Goal: Task Accomplishment & Management: Complete application form

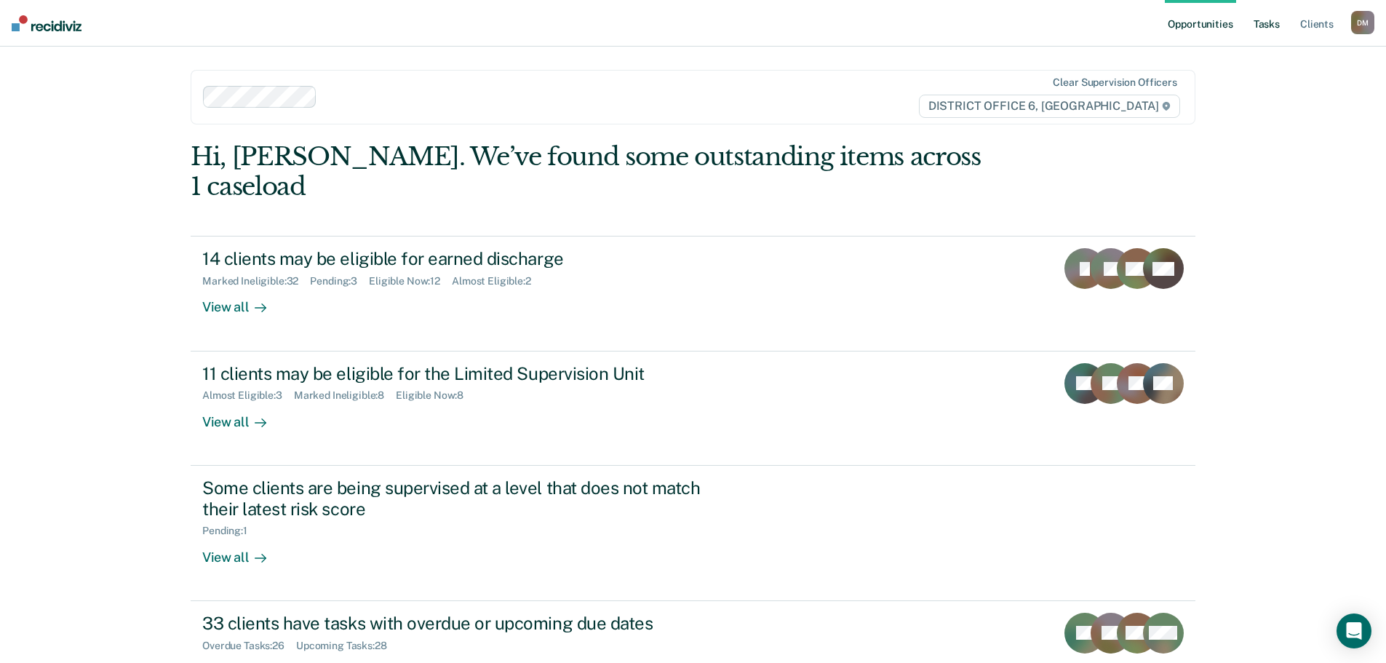
click at [1263, 31] on link "Tasks" at bounding box center [1267, 23] width 32 height 47
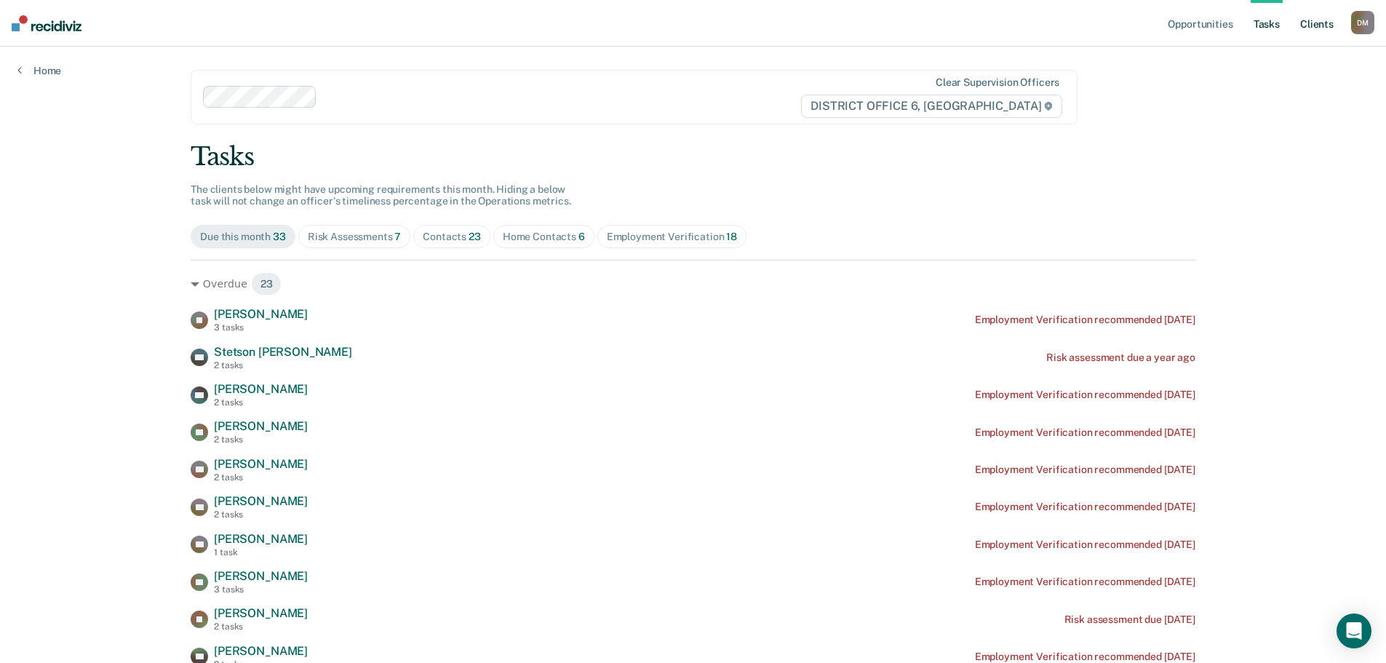
click at [1309, 23] on link "Client s" at bounding box center [1316, 23] width 39 height 47
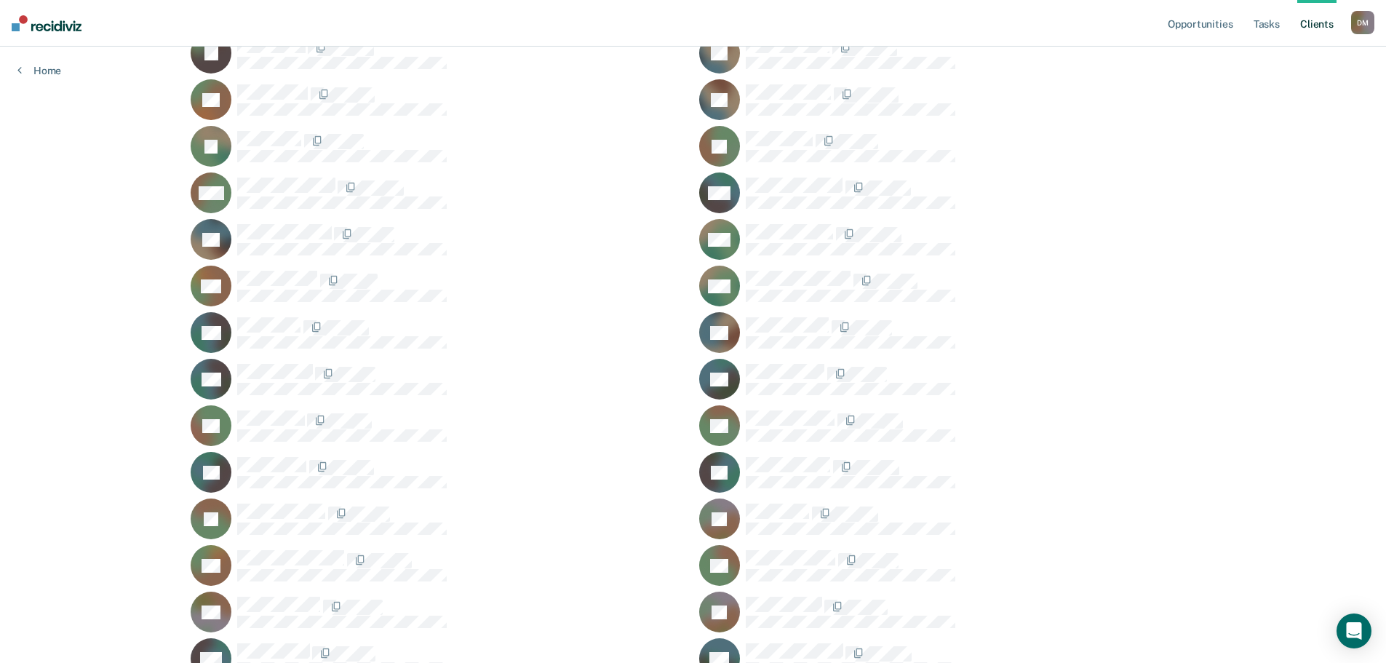
scroll to position [1160, 0]
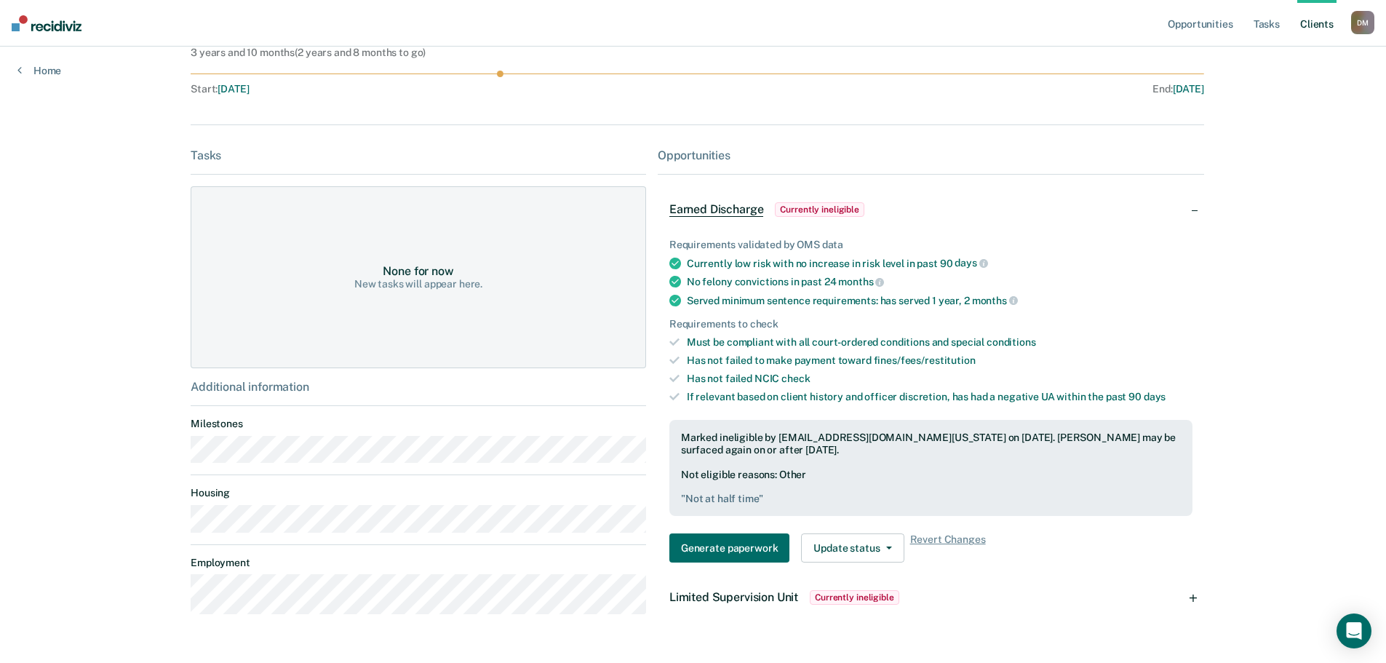
scroll to position [238, 0]
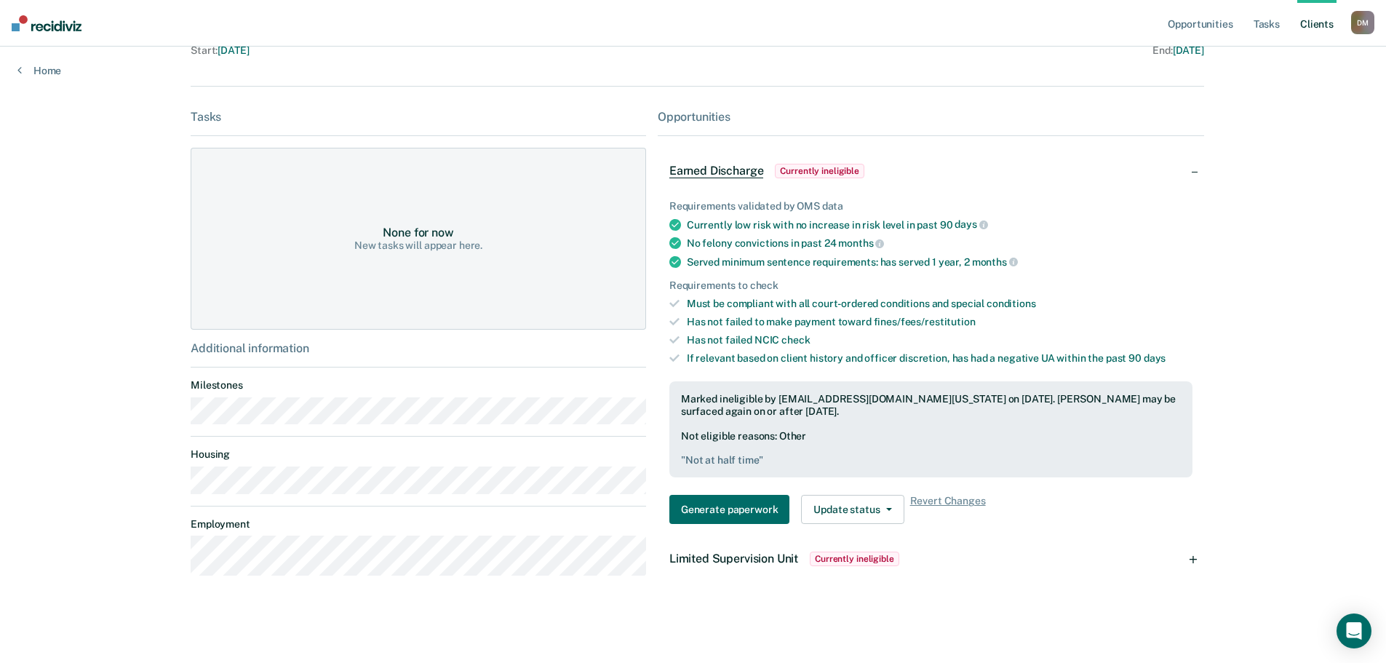
click at [832, 554] on span "Currently ineligible" at bounding box center [854, 558] width 89 height 15
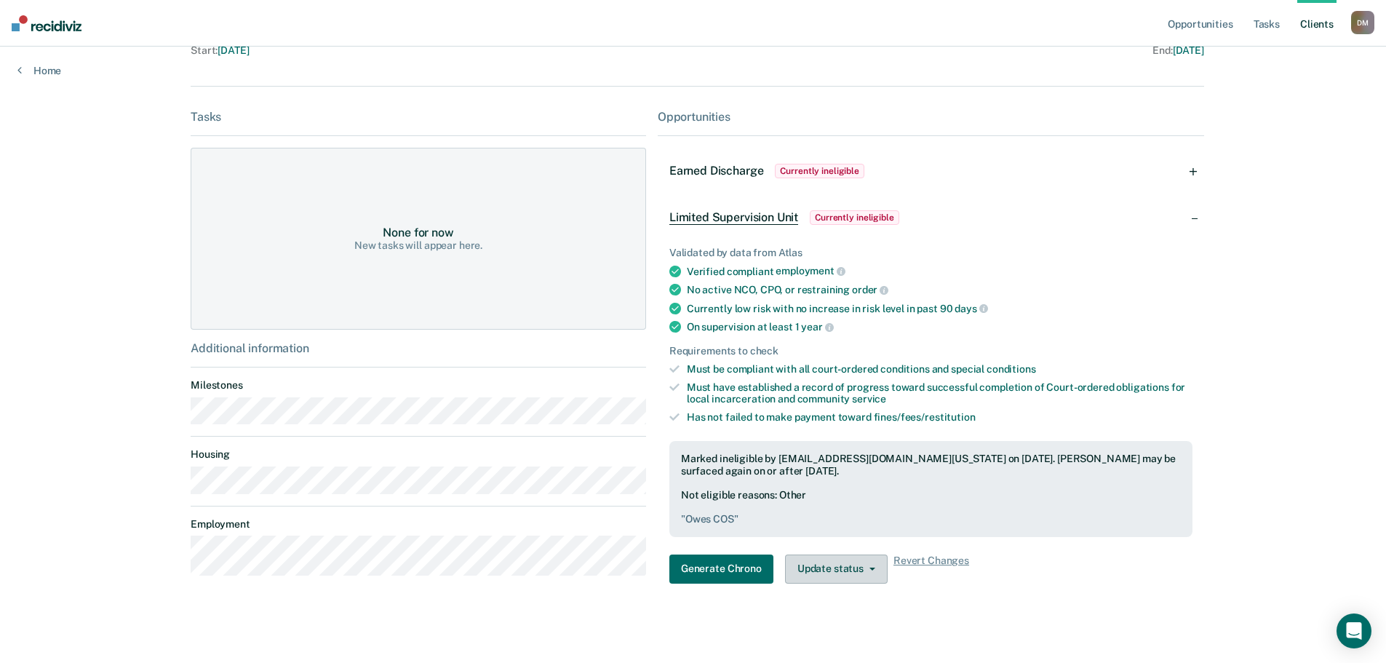
click at [827, 575] on button "Update status" at bounding box center [836, 568] width 103 height 29
click at [834, 626] on button "Update Ineligibility" at bounding box center [855, 626] width 140 height 23
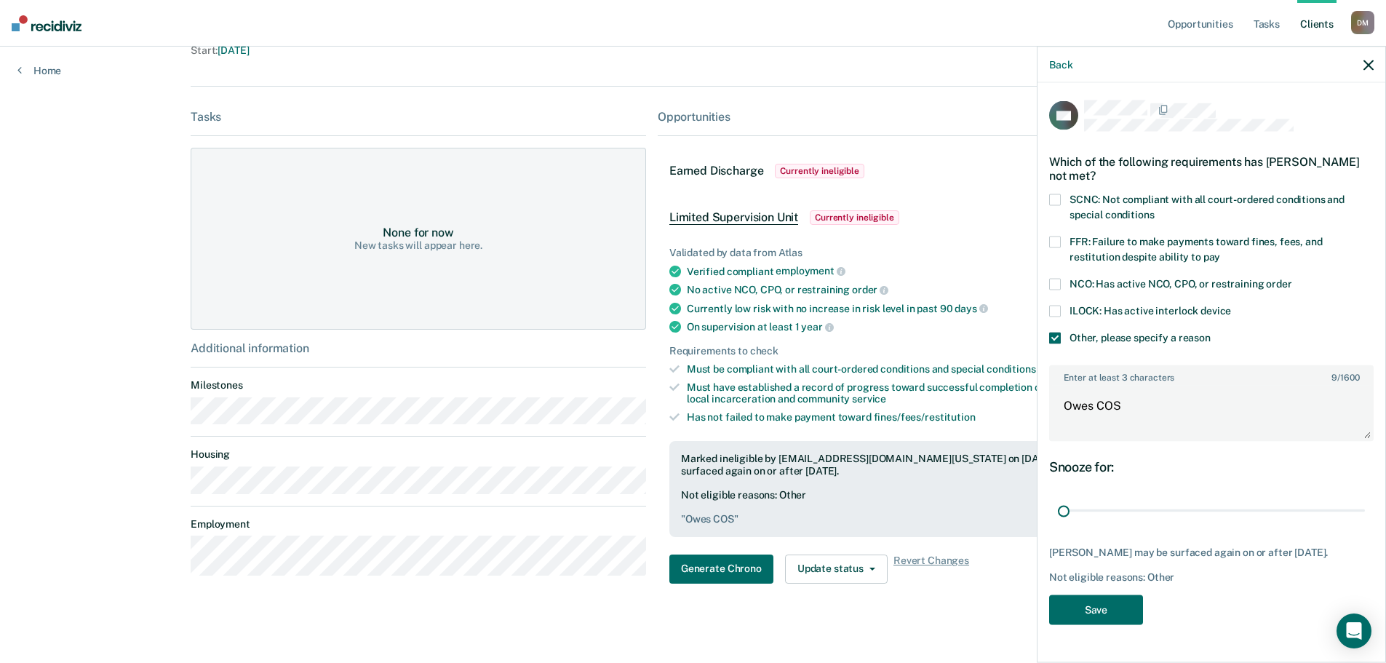
drag, startPoint x: 1358, startPoint y: 496, endPoint x: 918, endPoint y: 427, distance: 444.8
type input "1"
click at [1058, 498] on input "range" at bounding box center [1211, 510] width 307 height 25
click at [1057, 332] on span at bounding box center [1055, 338] width 12 height 12
click at [1211, 332] on input "Other, please specify a reason" at bounding box center [1211, 332] width 0 height 0
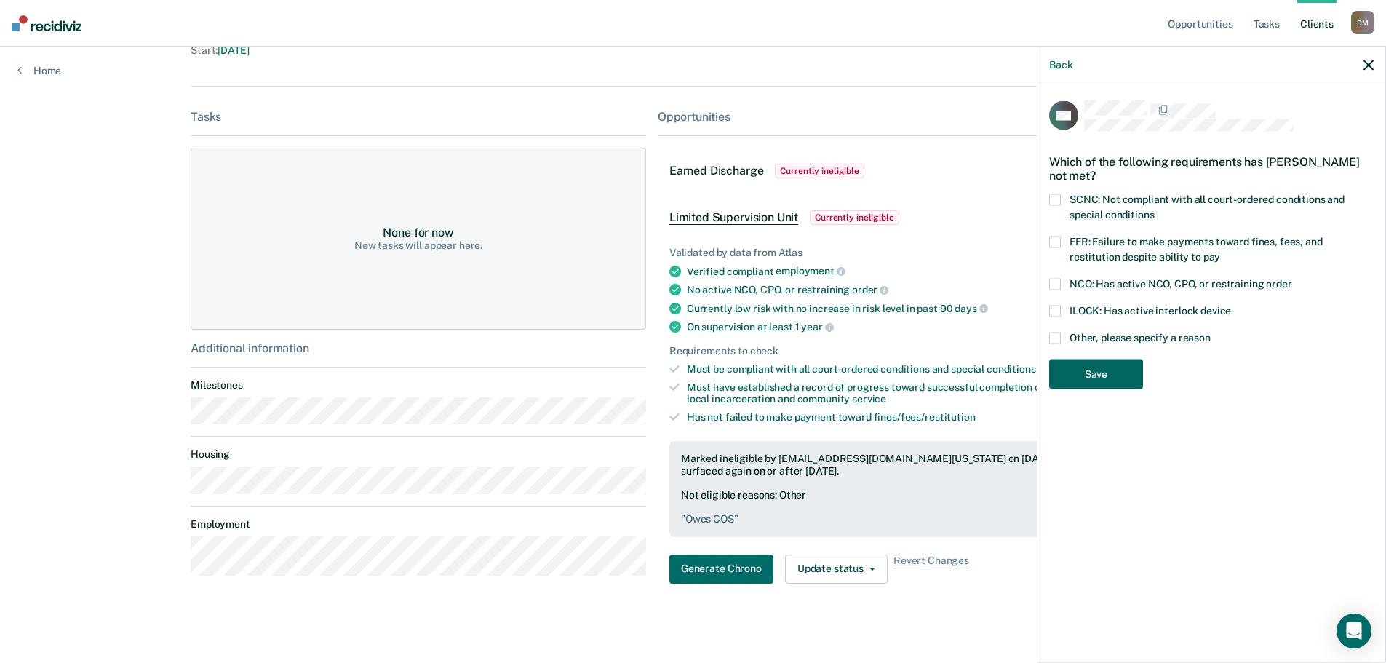
click at [1113, 359] on button "Save" at bounding box center [1096, 374] width 94 height 30
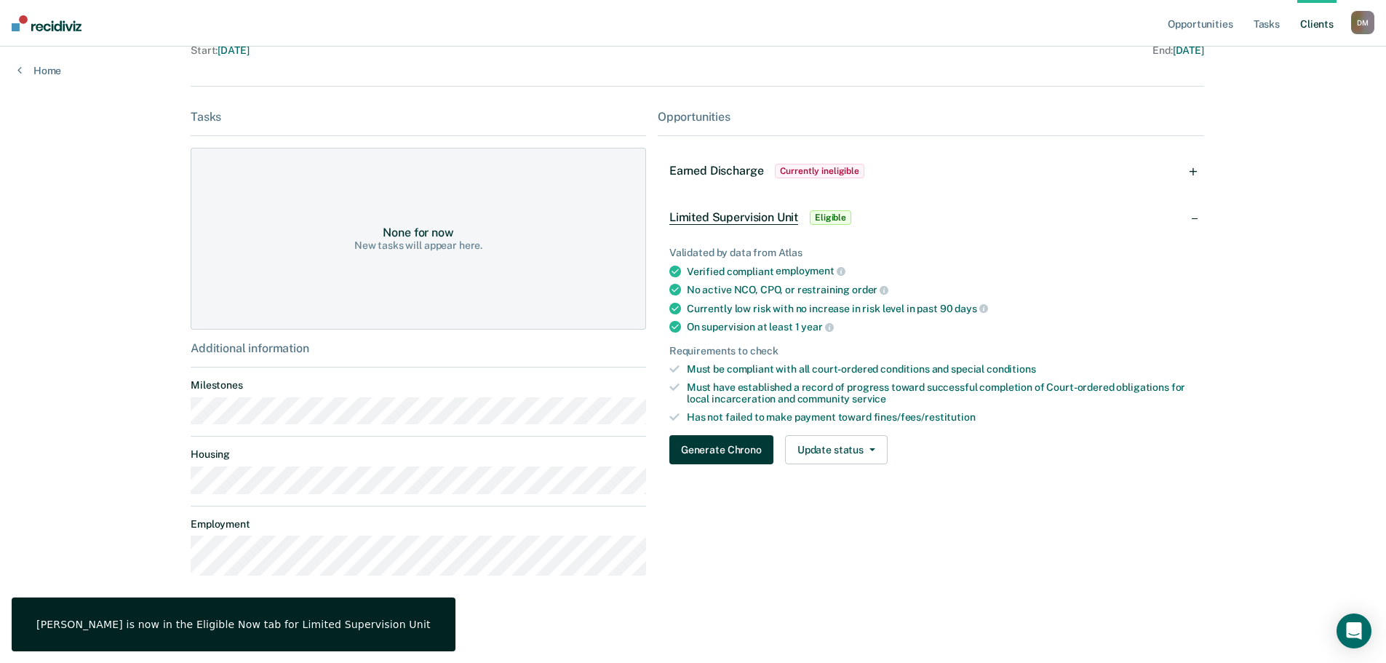
click at [723, 454] on button "Generate Chrono" at bounding box center [721, 449] width 104 height 29
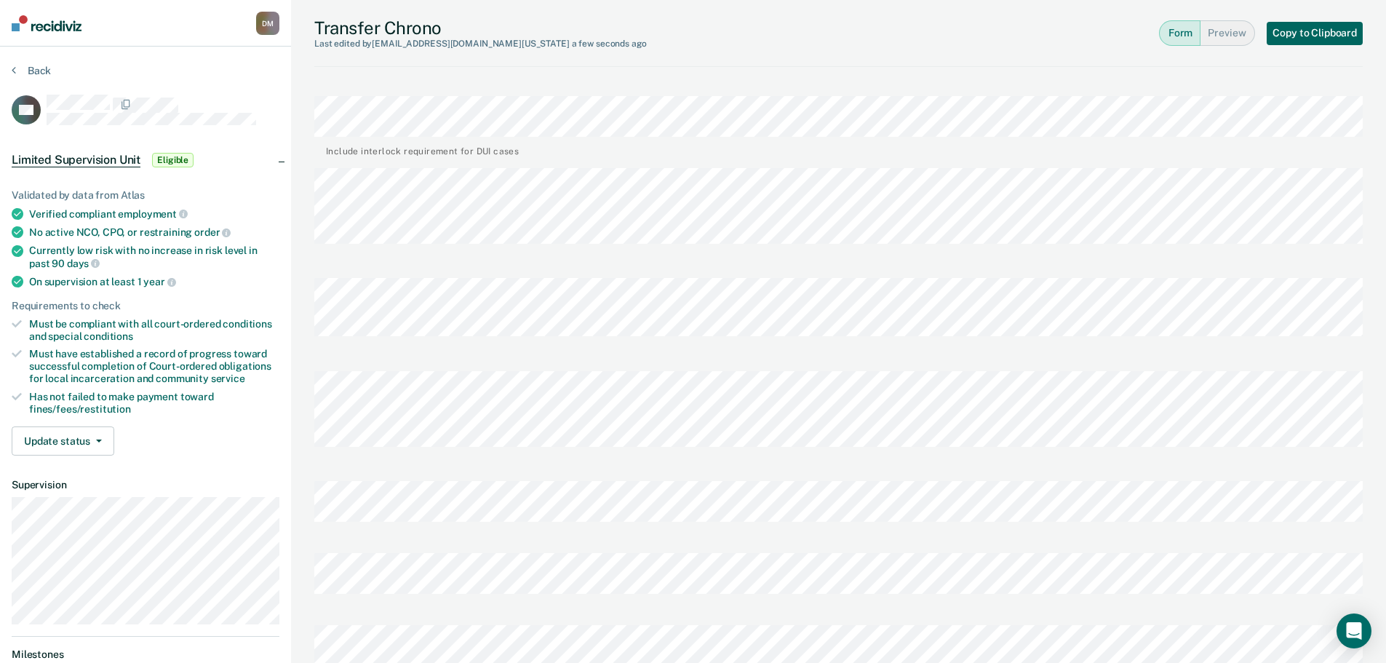
click at [1288, 31] on button "Copy to Clipboard" at bounding box center [1315, 33] width 96 height 23
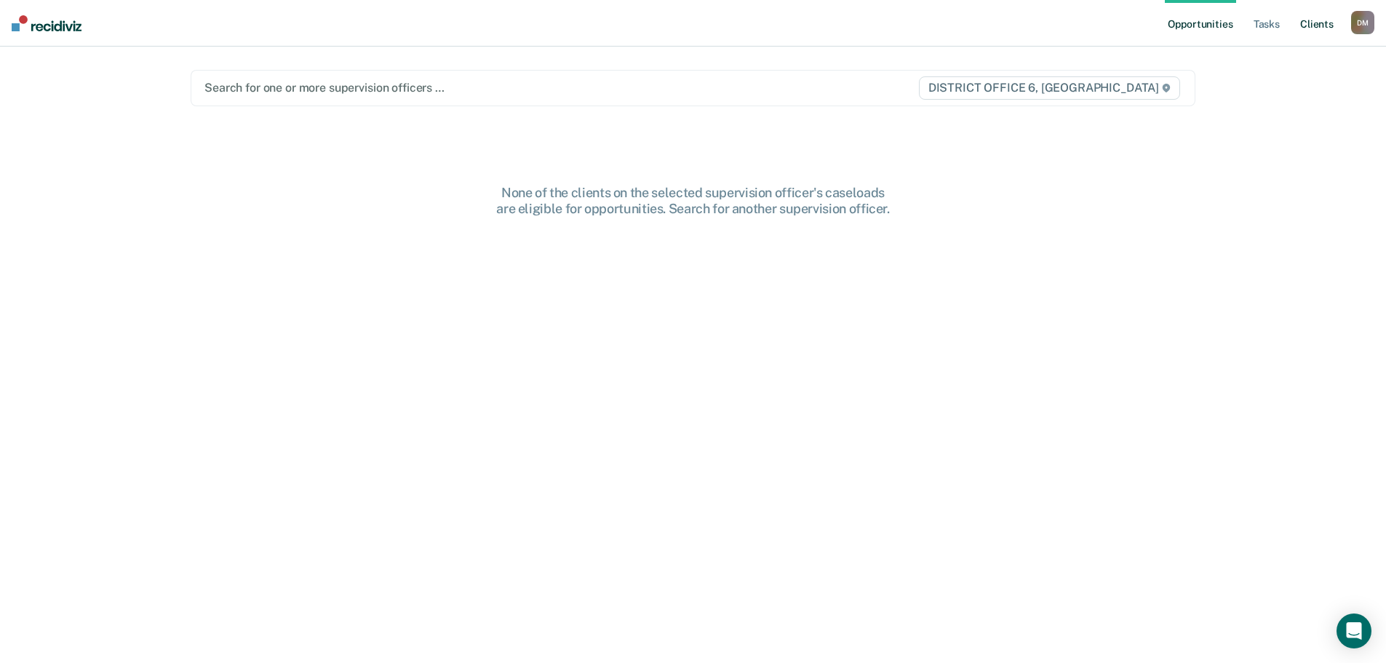
click at [1304, 29] on link "Client s" at bounding box center [1316, 23] width 39 height 47
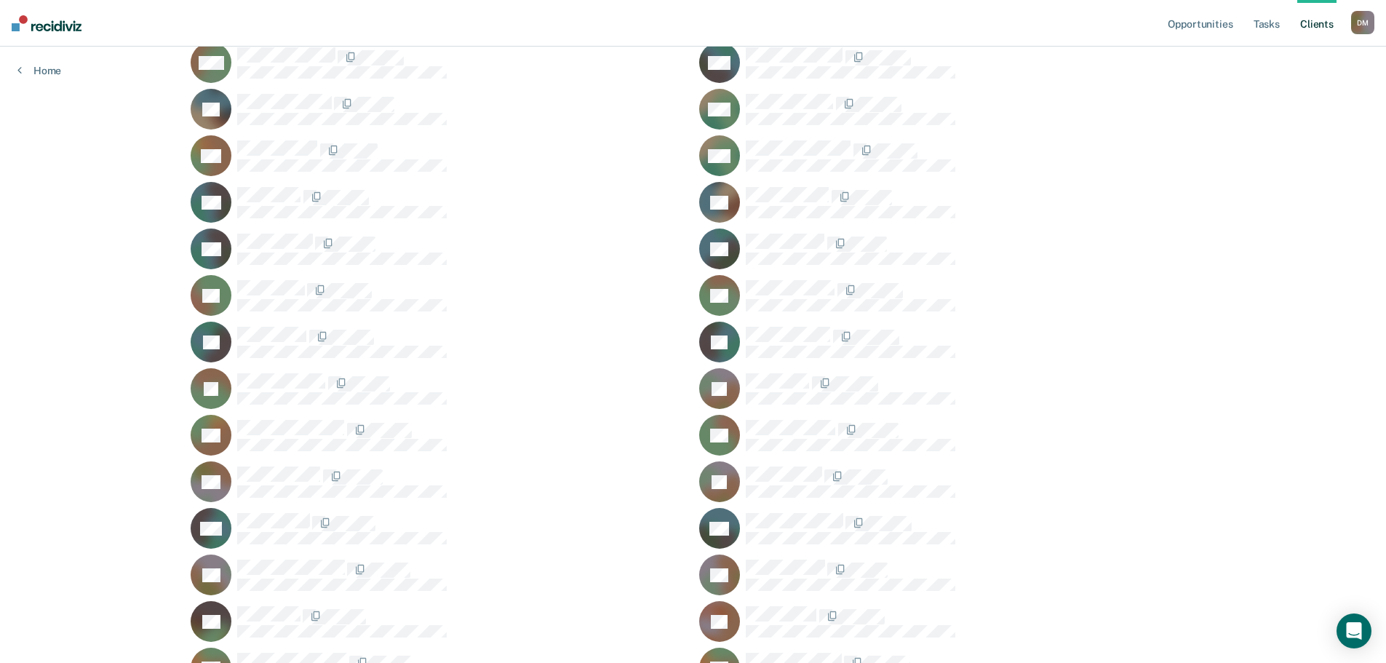
scroll to position [1305, 0]
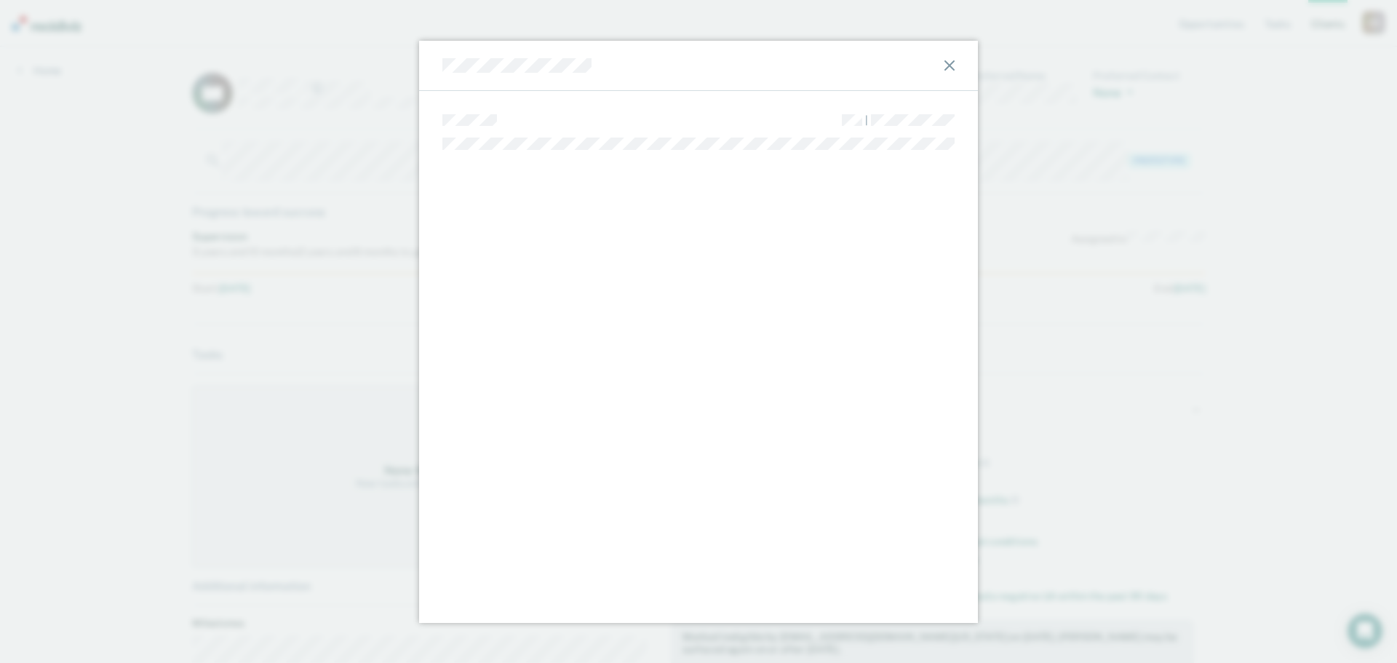
click at [957, 65] on div at bounding box center [698, 66] width 559 height 50
click at [942, 66] on div at bounding box center [698, 66] width 559 height 50
click at [950, 65] on icon at bounding box center [949, 65] width 10 height 10
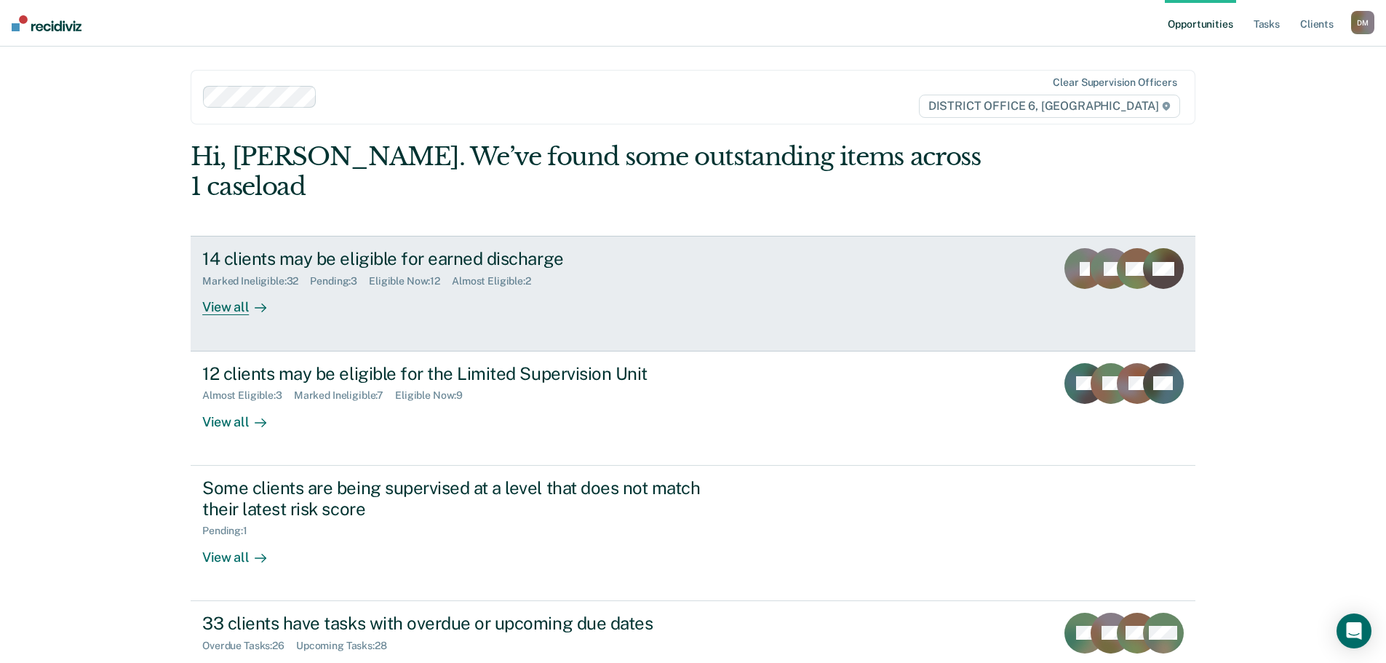
click at [677, 276] on div "14 clients may be eligible for earned discharge Marked Ineligible : 32 Pending …" at bounding box center [475, 281] width 546 height 67
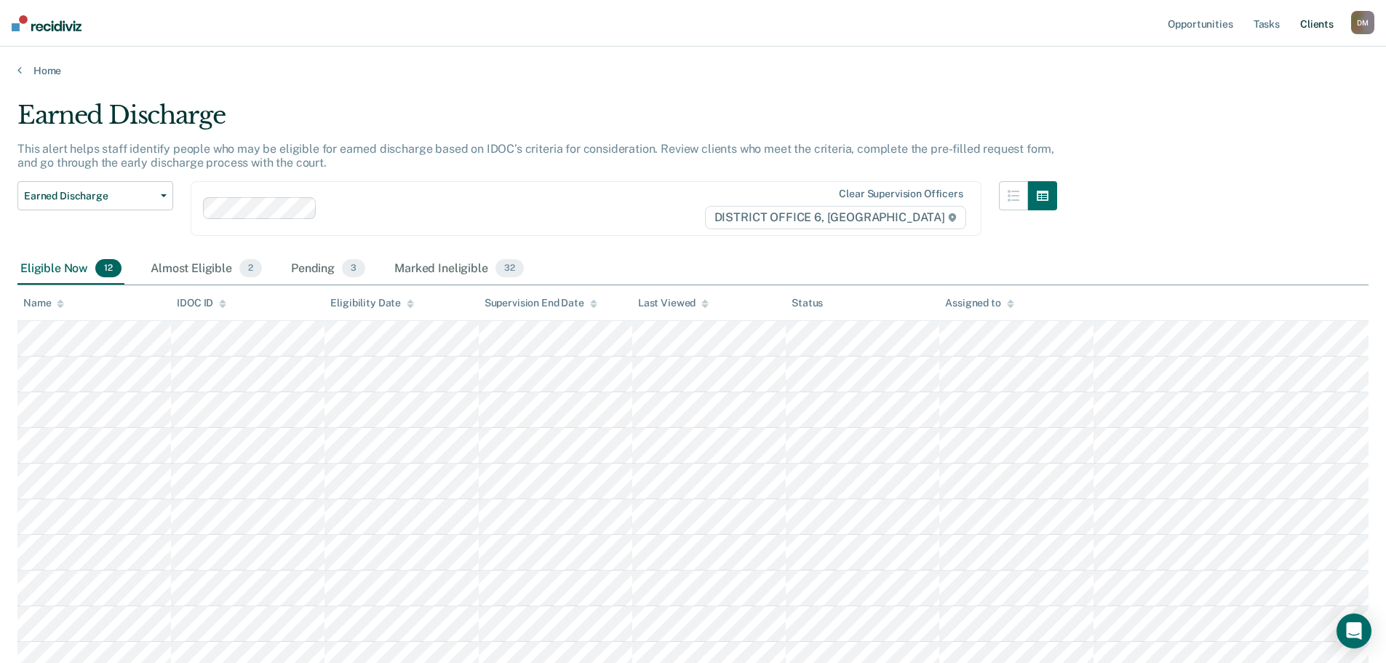
click at [1301, 20] on link "Client s" at bounding box center [1316, 23] width 39 height 47
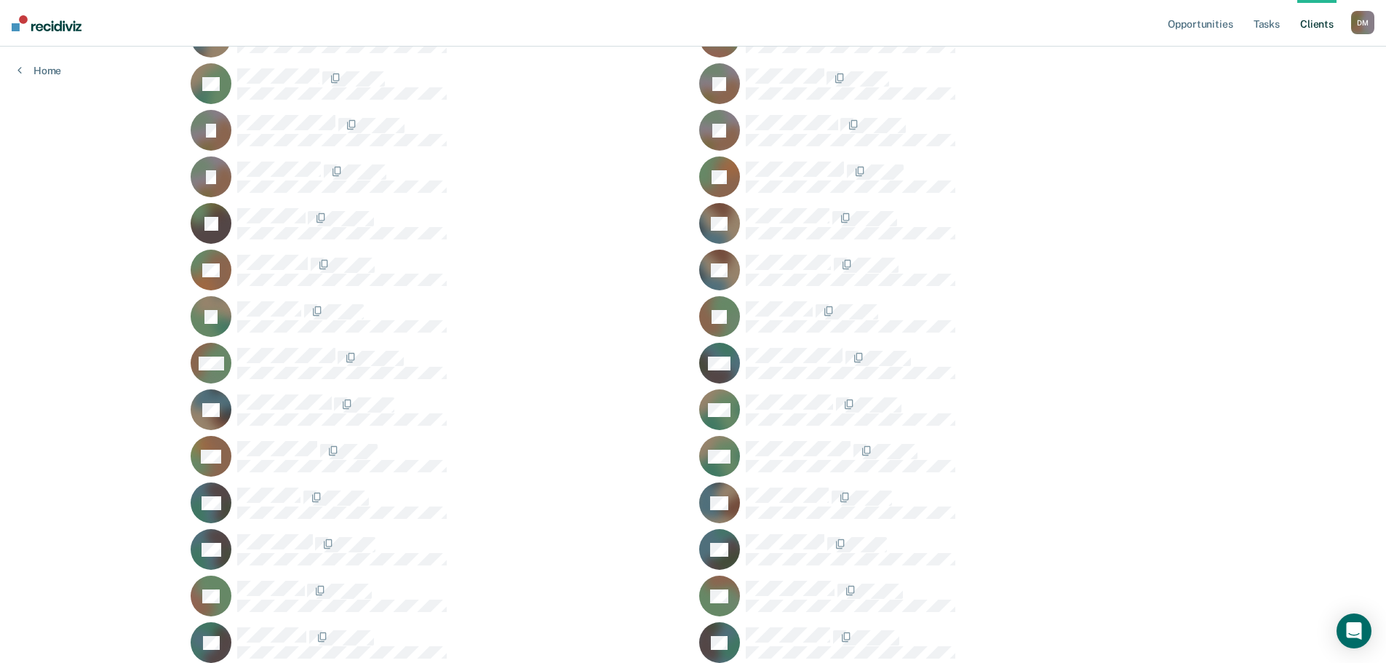
scroll to position [1019, 0]
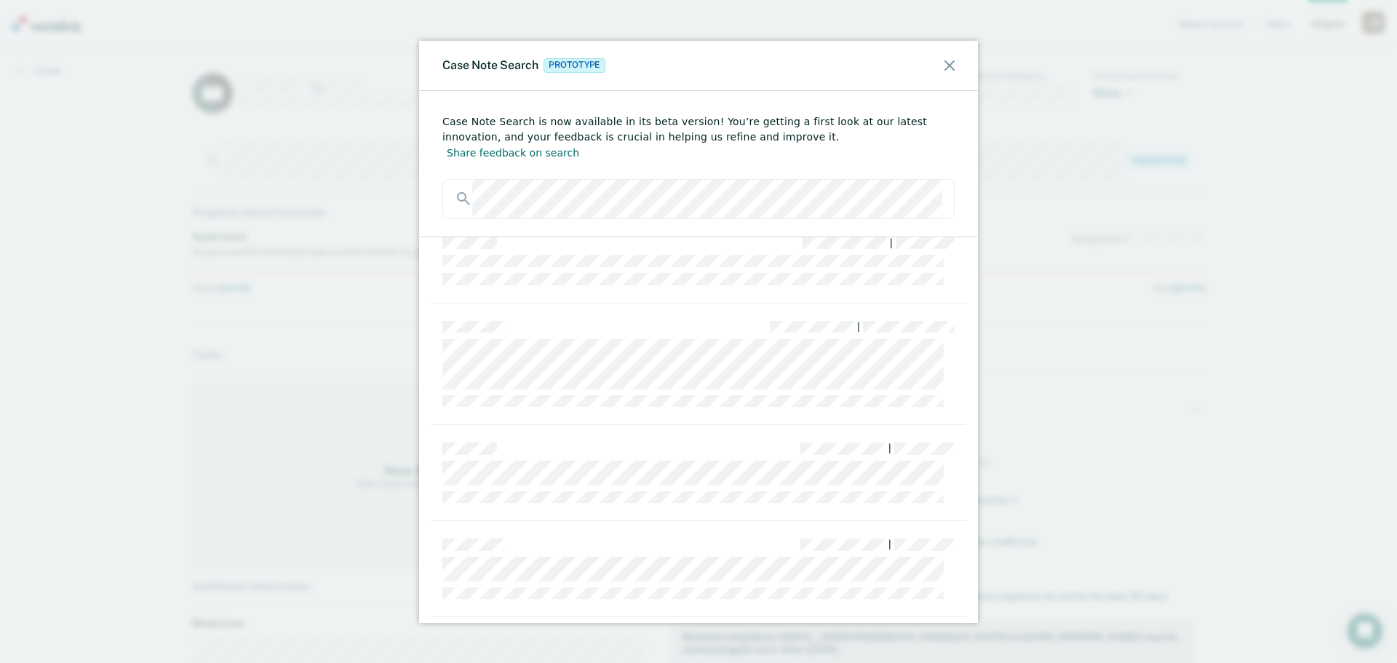
scroll to position [1455, 0]
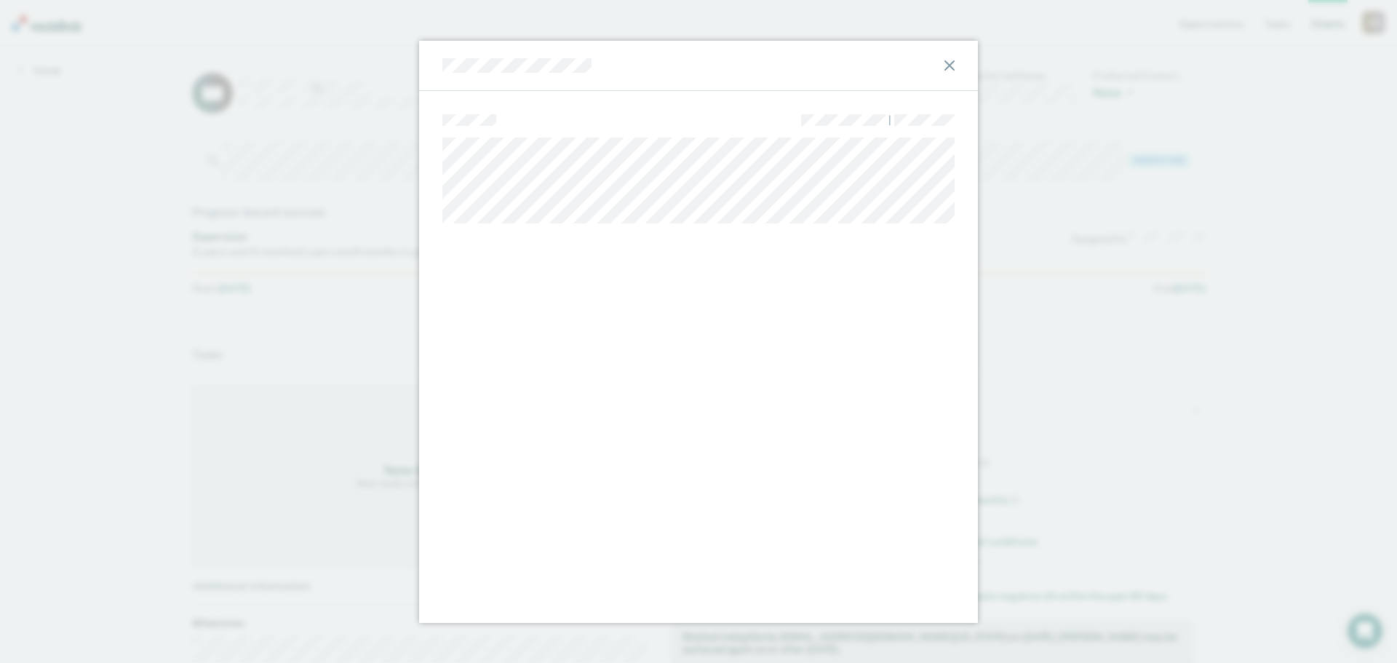
click at [952, 65] on icon at bounding box center [949, 65] width 10 height 10
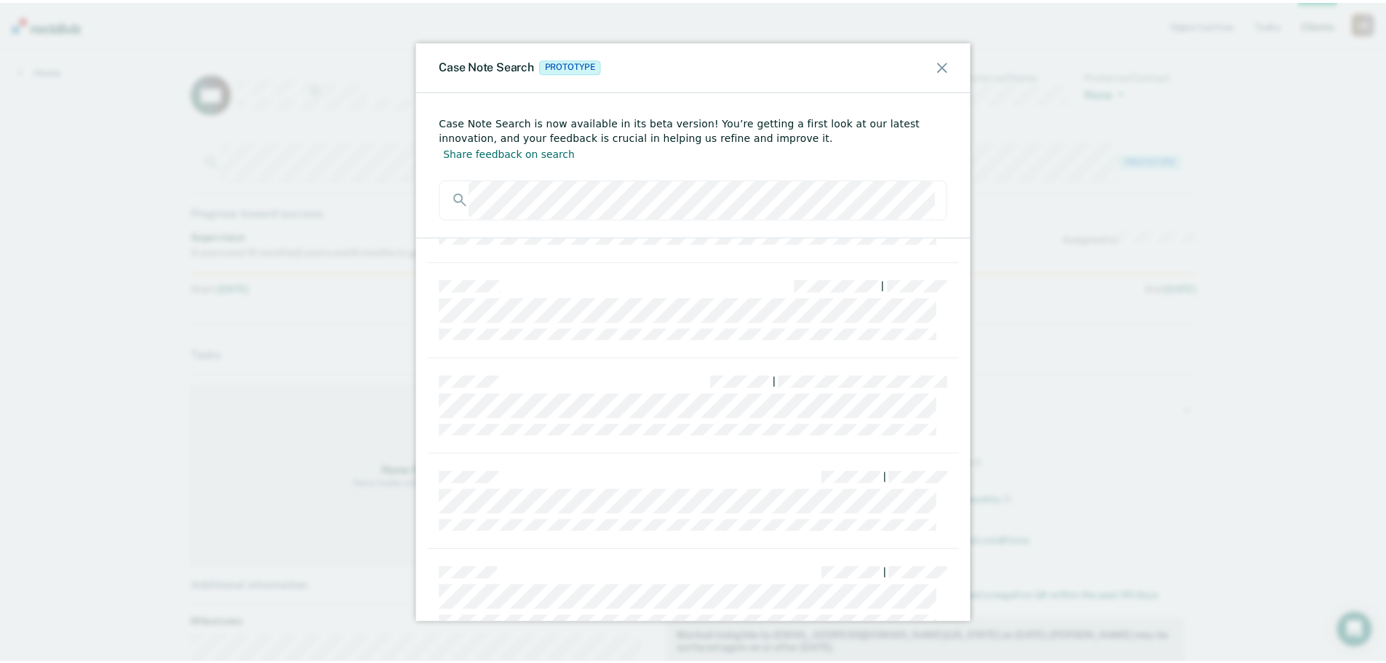
scroll to position [1774, 0]
click at [952, 70] on icon at bounding box center [949, 65] width 10 height 10
